Goal: Browse casually: Explore the website without a specific task or goal

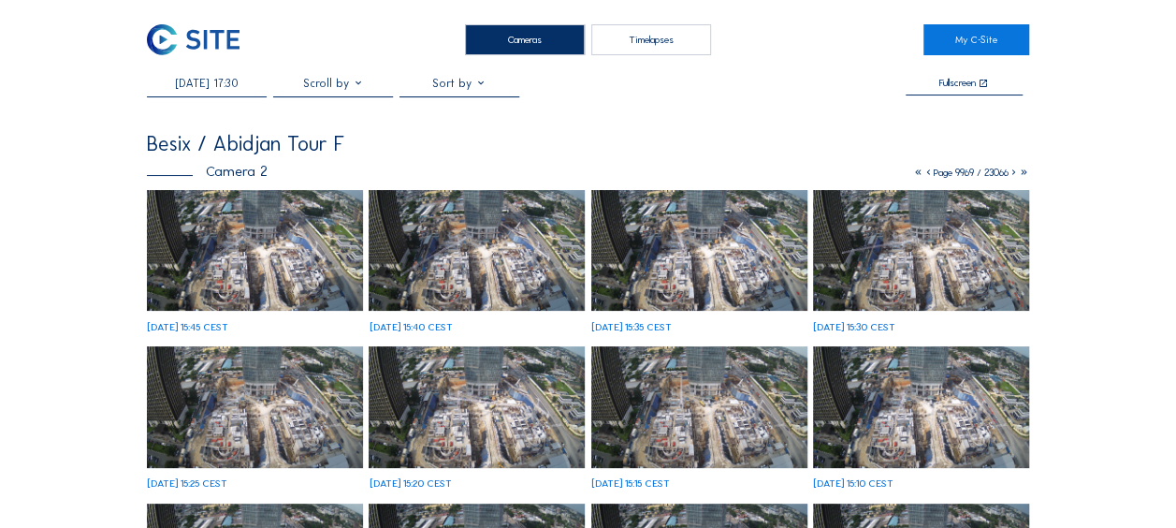
click at [176, 33] on img at bounding box center [193, 39] width 93 height 31
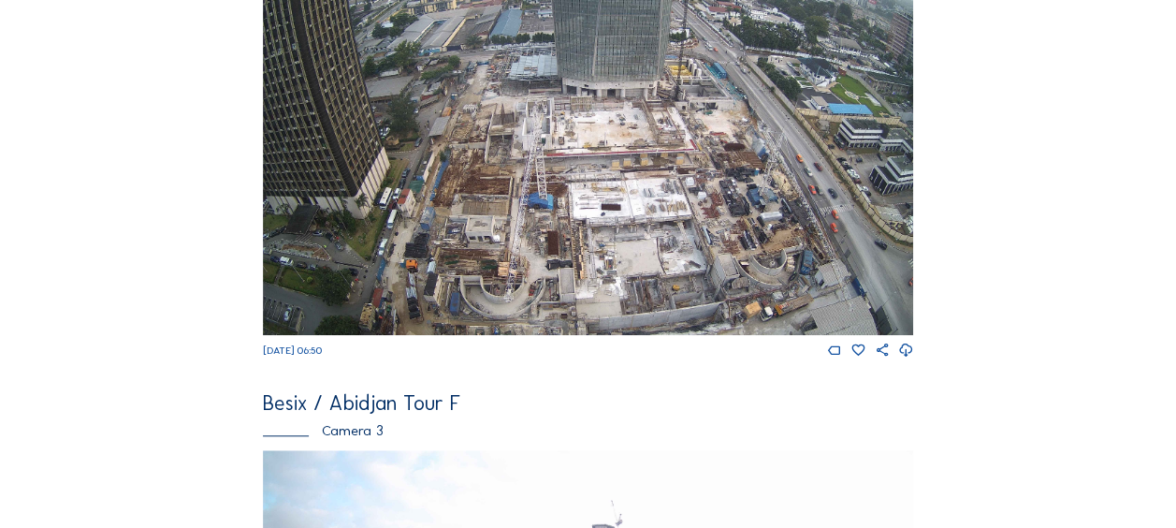
scroll to position [749, 0]
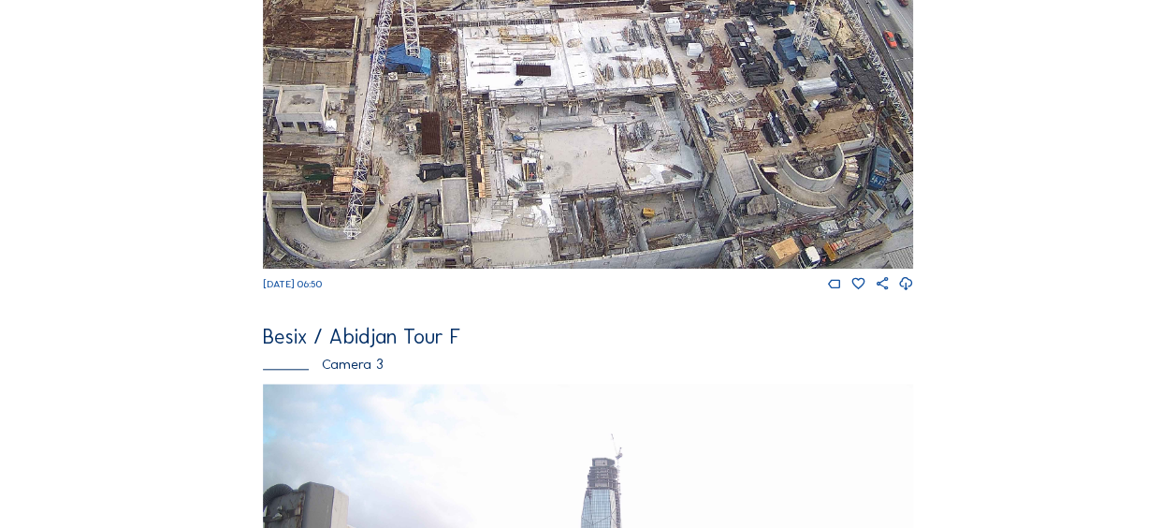
drag, startPoint x: 526, startPoint y: 150, endPoint x: 584, endPoint y: 164, distance: 59.7
click at [584, 164] on img at bounding box center [588, 86] width 650 height 366
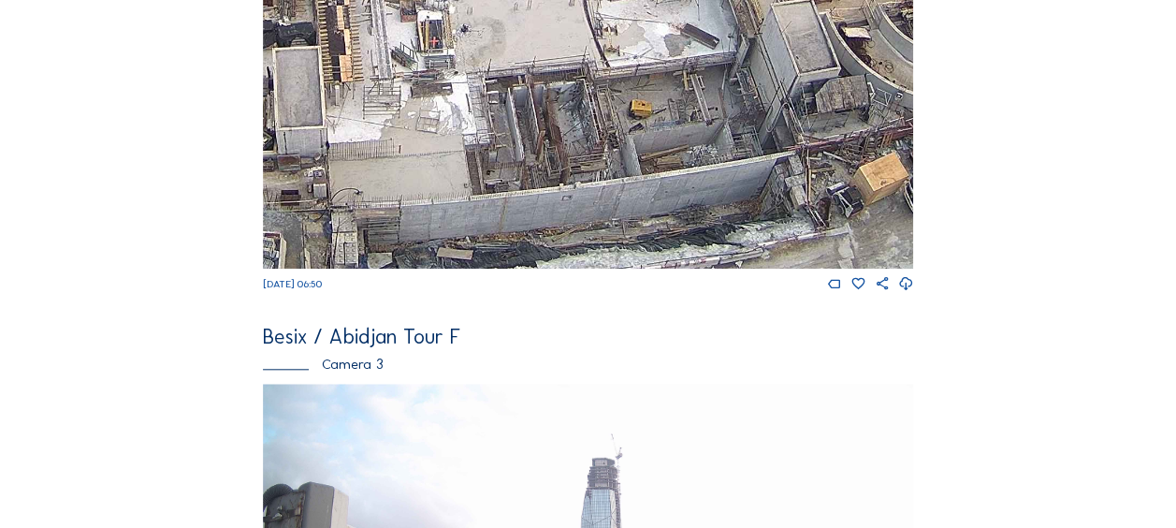
drag, startPoint x: 578, startPoint y: 152, endPoint x: 518, endPoint y: 21, distance: 144.1
click at [518, 21] on img at bounding box center [588, 86] width 650 height 366
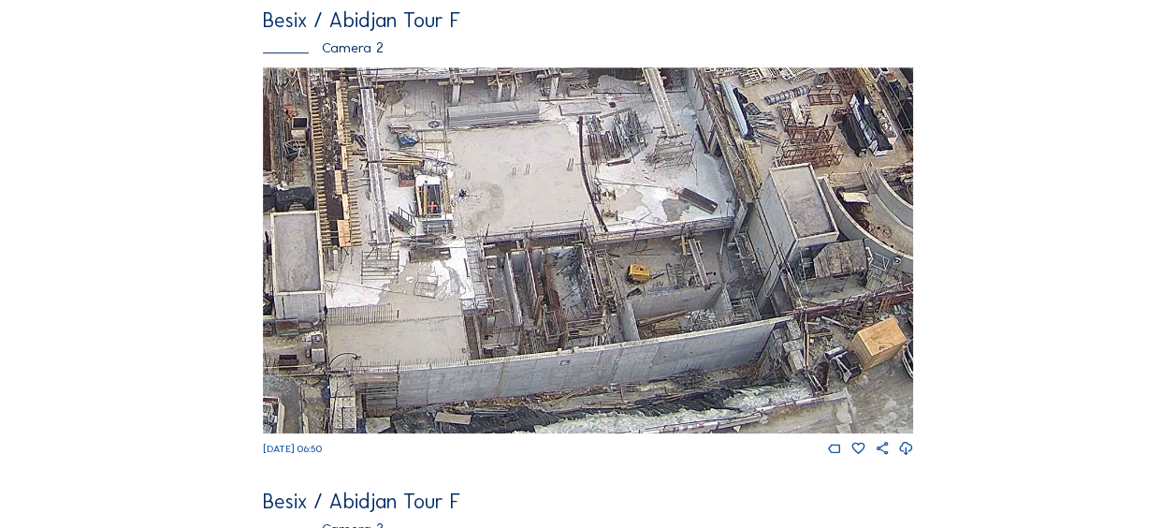
scroll to position [562, 0]
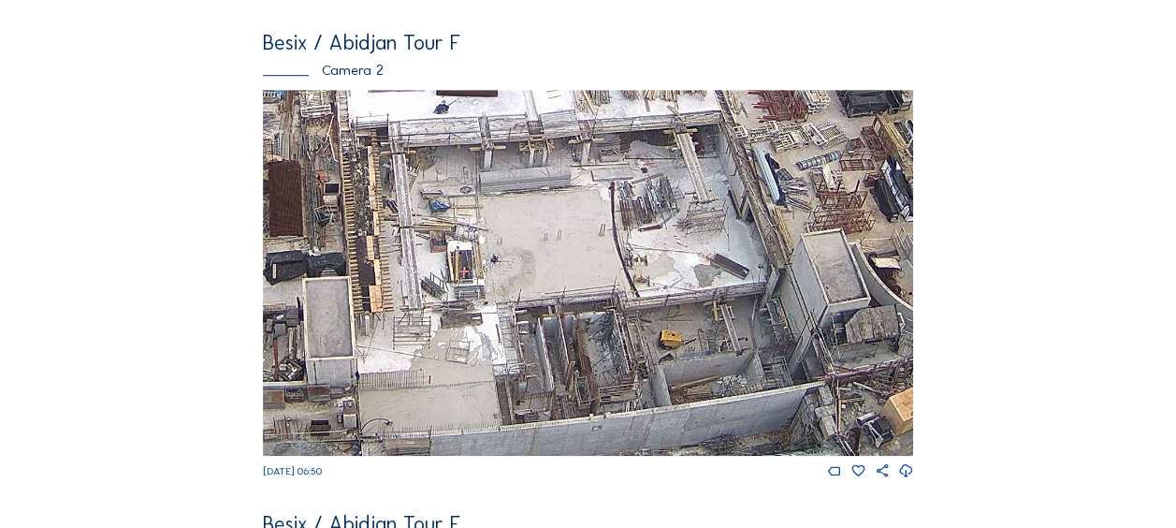
drag, startPoint x: 438, startPoint y: 285, endPoint x: 470, endPoint y: 328, distance: 53.5
click at [470, 328] on img at bounding box center [588, 273] width 650 height 366
click at [666, 527] on html "Cameras Timelapses My C-Site Feed Photo Show Map Search Fullscreen Besix / [GEO…" at bounding box center [588, 479] width 1176 height 2082
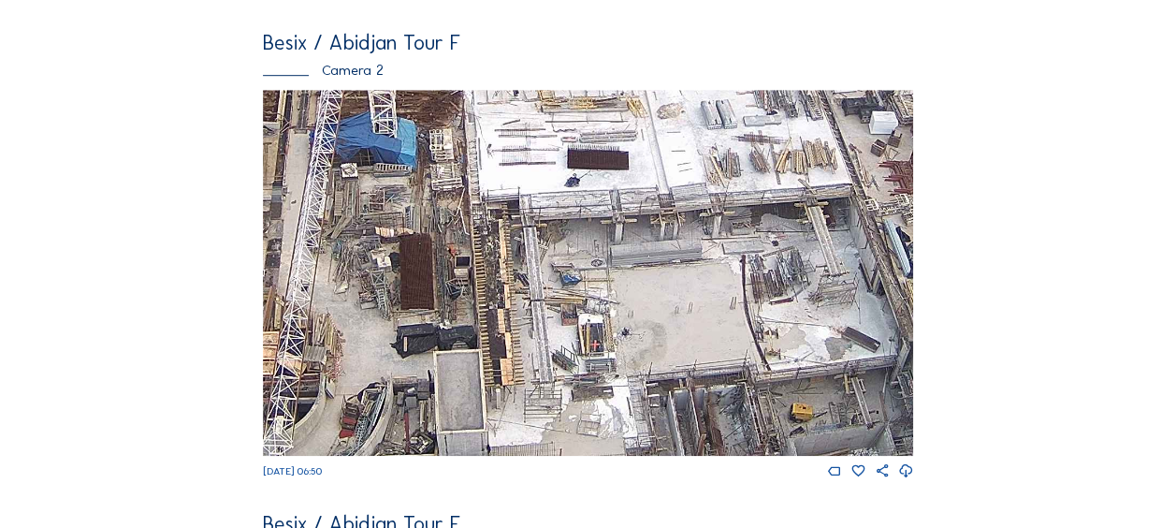
drag, startPoint x: 624, startPoint y: 256, endPoint x: 570, endPoint y: 99, distance: 166.3
click at [570, 99] on img at bounding box center [588, 273] width 650 height 366
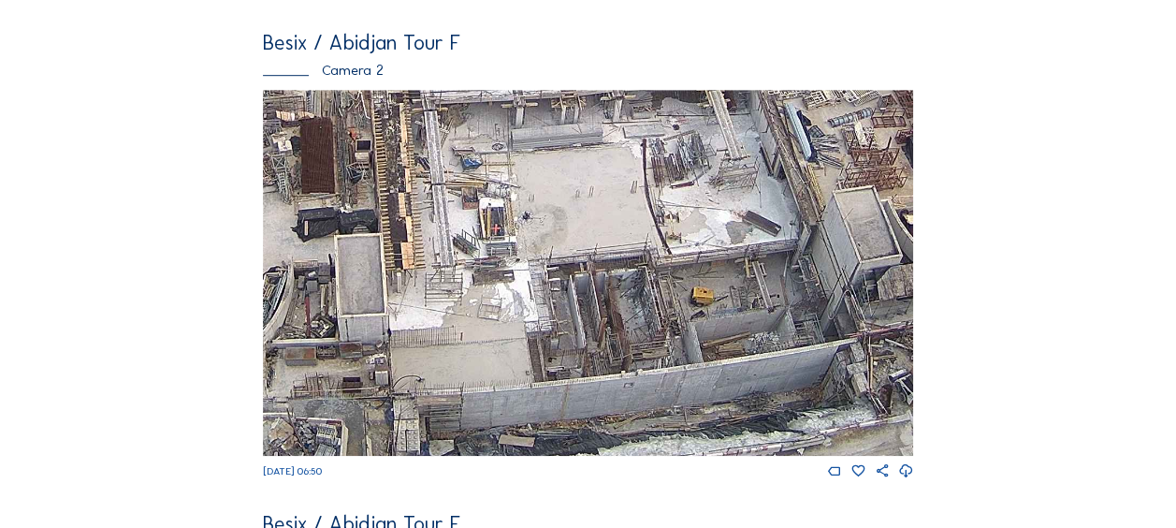
drag, startPoint x: 580, startPoint y: 276, endPoint x: 526, endPoint y: 213, distance: 82.9
click at [526, 213] on img at bounding box center [588, 273] width 650 height 366
